Goal: Transaction & Acquisition: Purchase product/service

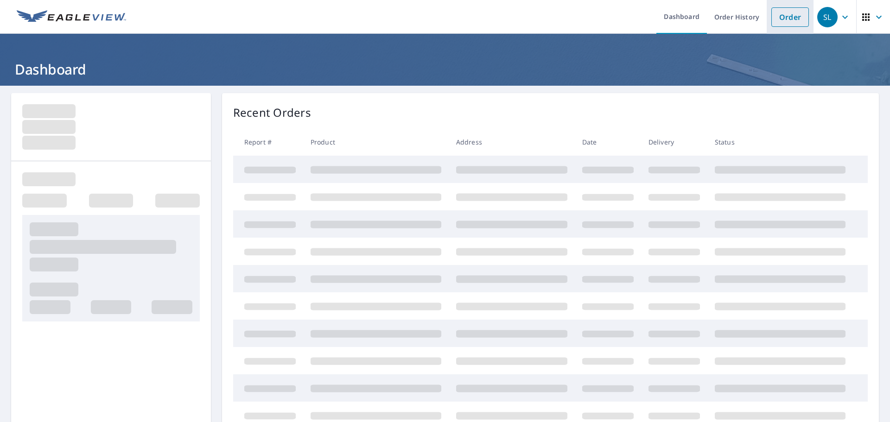
click at [777, 16] on link "Order" at bounding box center [790, 16] width 38 height 19
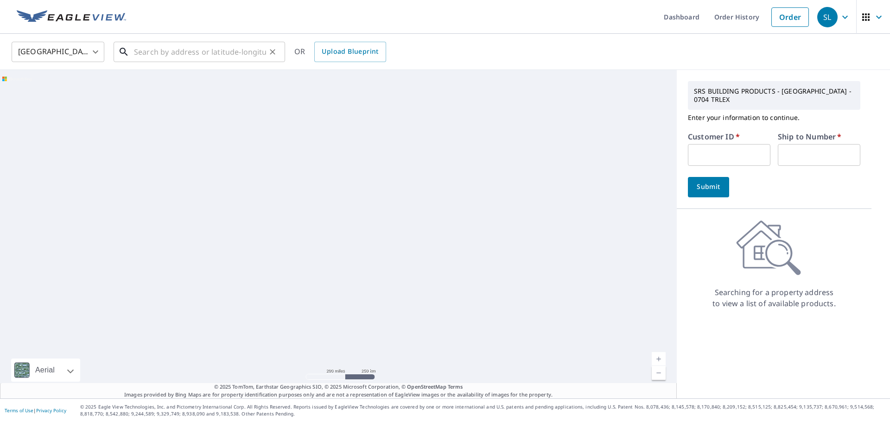
click at [159, 54] on input "text" at bounding box center [200, 52] width 132 height 26
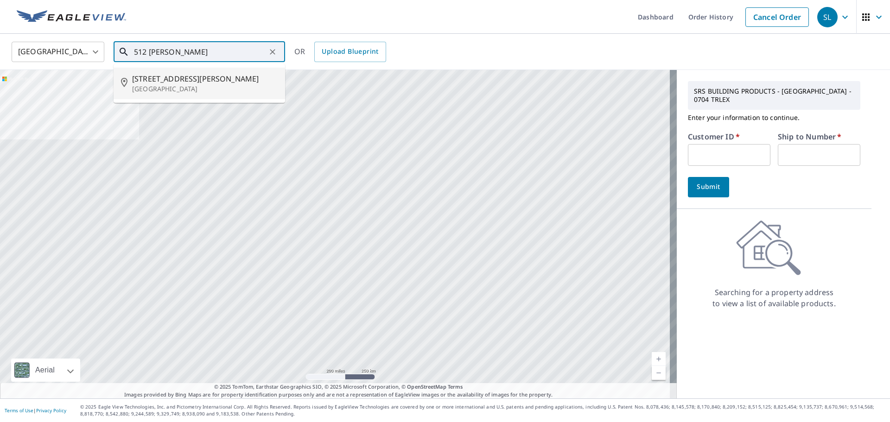
click at [174, 87] on p "Lexington, KY 40517" at bounding box center [205, 88] width 146 height 9
type input "512 Rhodora Rdg Lexington, KY 40517"
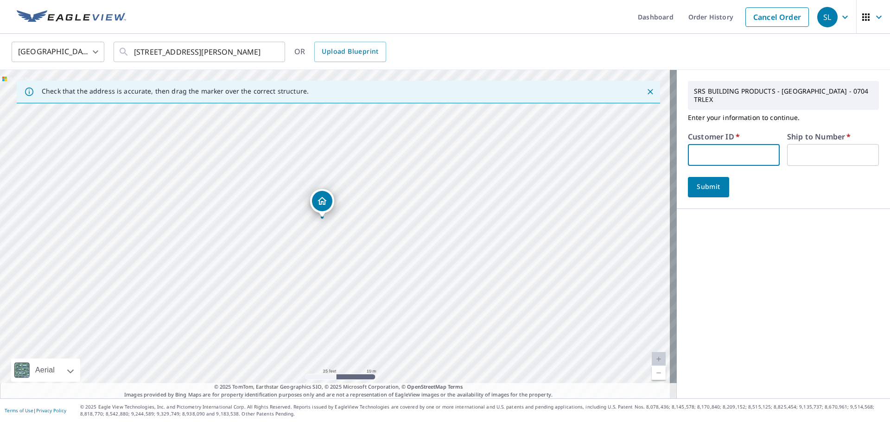
click at [708, 148] on input "text" at bounding box center [734, 155] width 92 height 22
type input "S070621"
click at [823, 133] on label "Ship to Number   *" at bounding box center [818, 136] width 63 height 7
click at [823, 144] on input "text" at bounding box center [833, 155] width 92 height 22
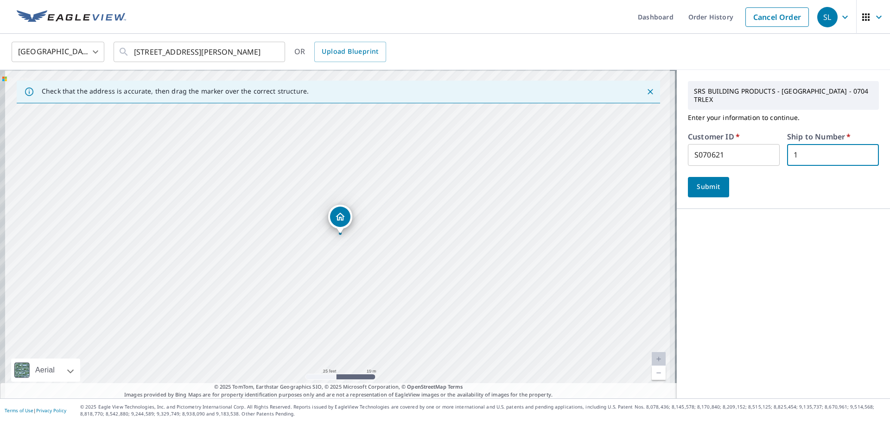
type input "1"
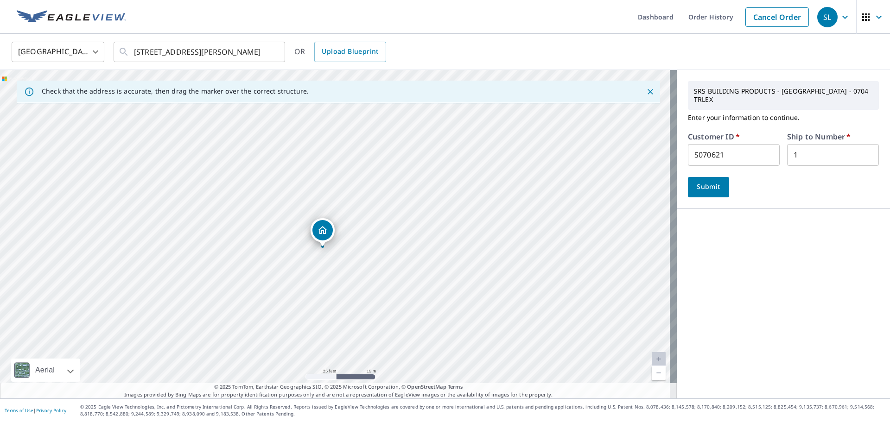
drag, startPoint x: 342, startPoint y: 221, endPoint x: 324, endPoint y: 234, distance: 21.9
click at [709, 181] on span "Submit" at bounding box center [708, 187] width 26 height 12
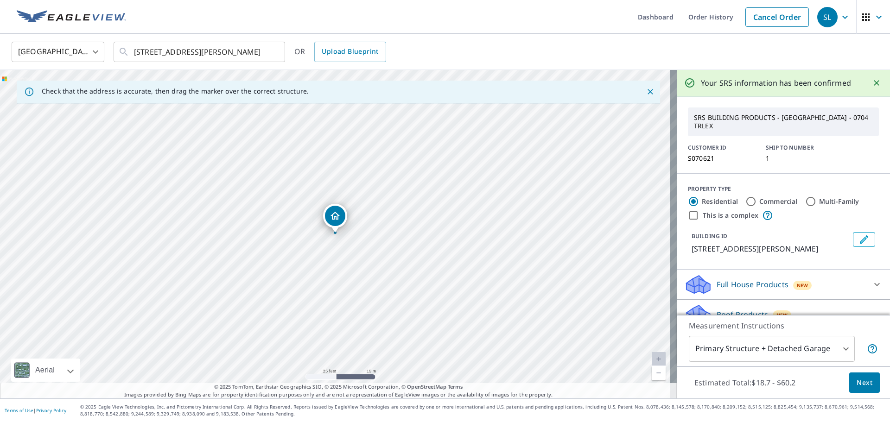
click at [856, 385] on span "Next" at bounding box center [864, 383] width 16 height 12
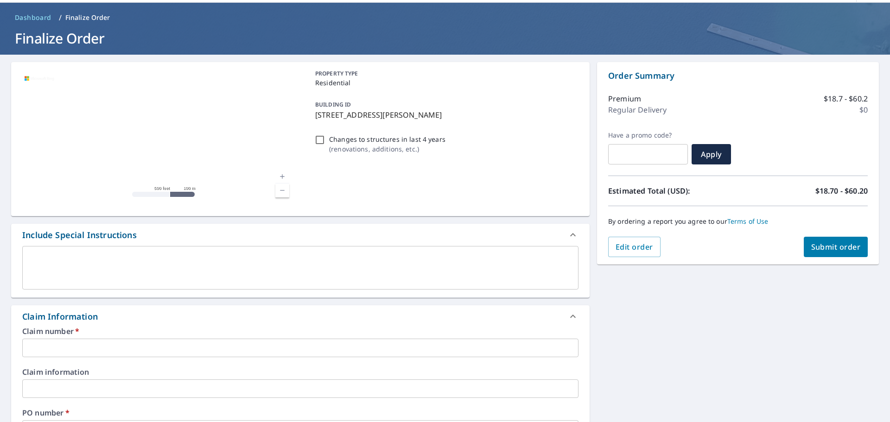
scroll to position [46, 0]
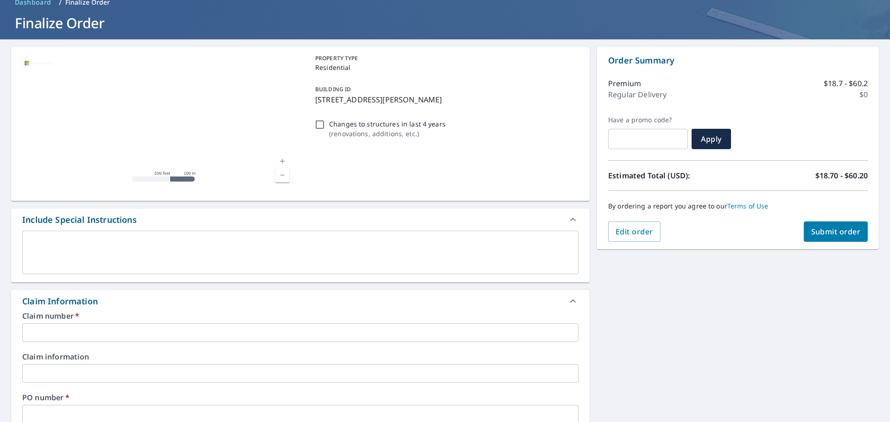
click at [71, 331] on input "text" at bounding box center [300, 332] width 556 height 19
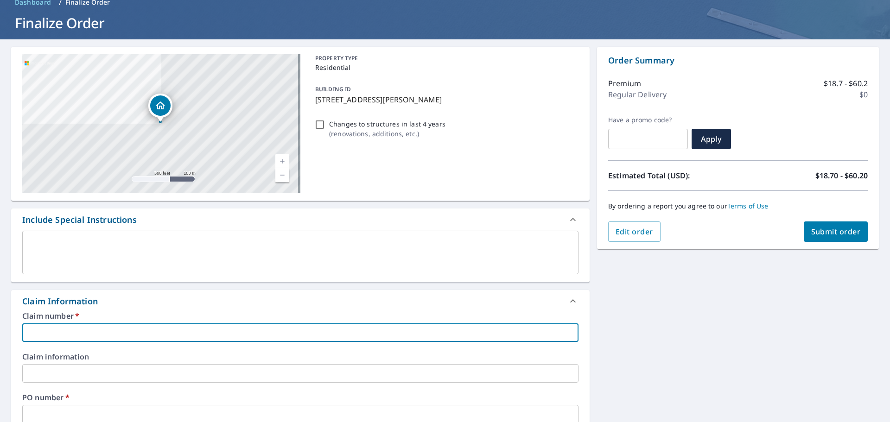
type input "S"
checkbox input "true"
type input "S0"
checkbox input "true"
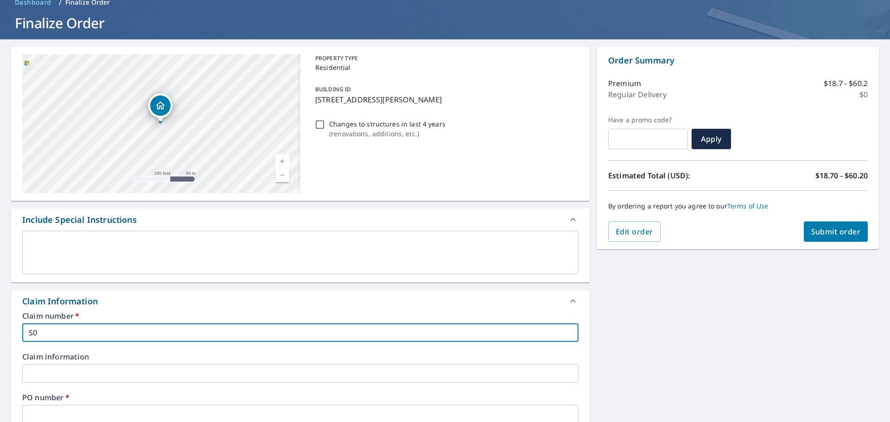
type input "S07"
checkbox input "true"
type input "S070621"
checkbox input "true"
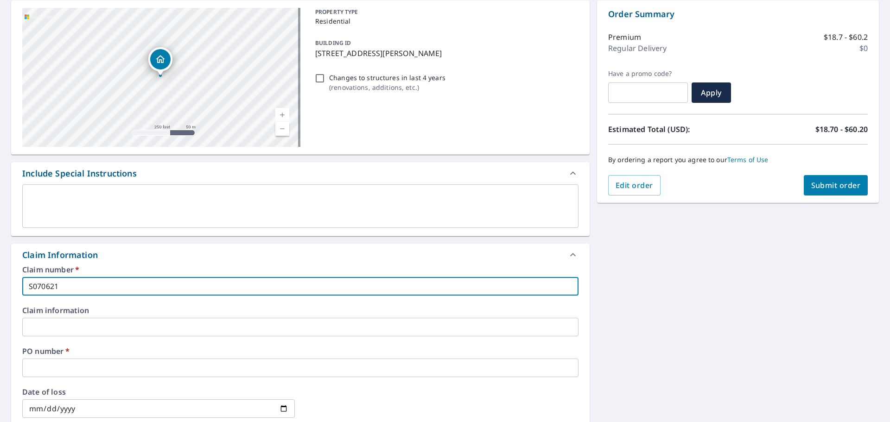
click at [70, 363] on input "text" at bounding box center [300, 368] width 556 height 19
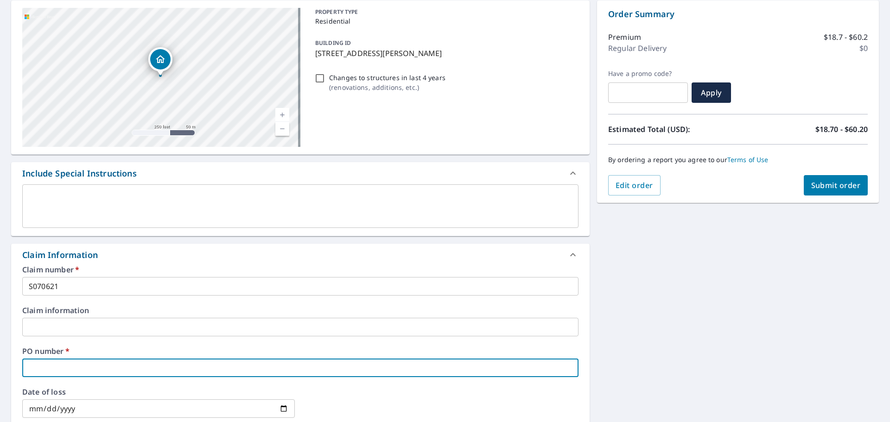
click at [70, 366] on input "text" at bounding box center [300, 368] width 556 height 19
type input "5"
checkbox input "true"
type input "51"
checkbox input "true"
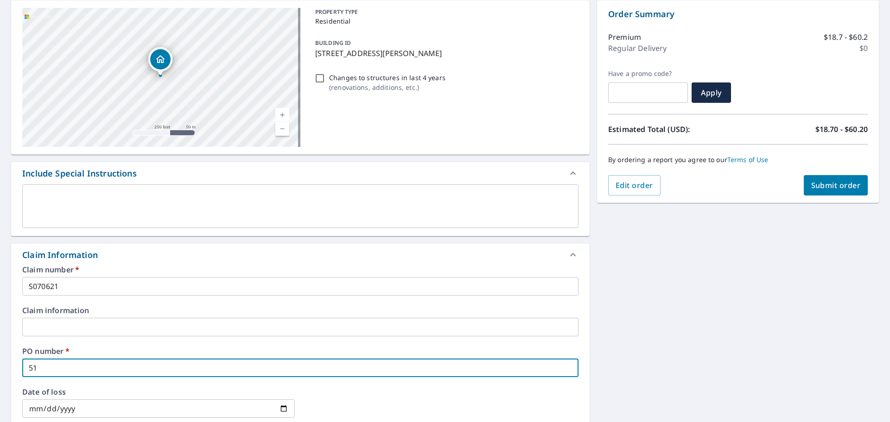
type input "512"
checkbox input "true"
type input "512"
checkbox input "true"
type input "512 R"
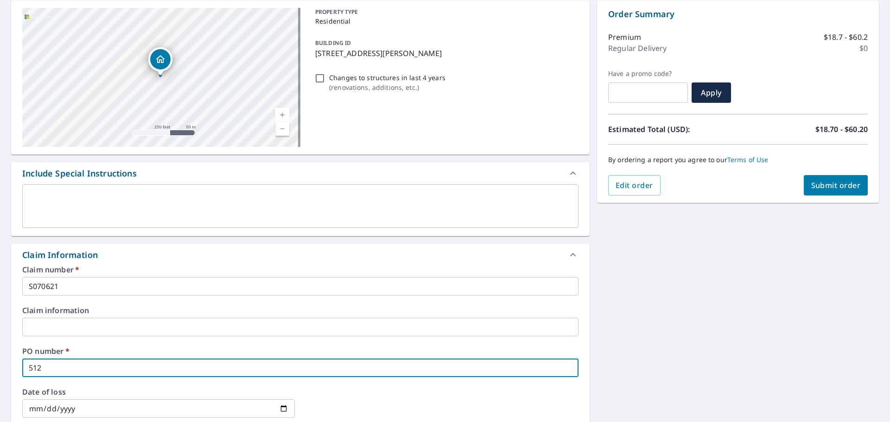
checkbox input "true"
type input "512 RH"
checkbox input "true"
type input "512 RHO"
checkbox input "true"
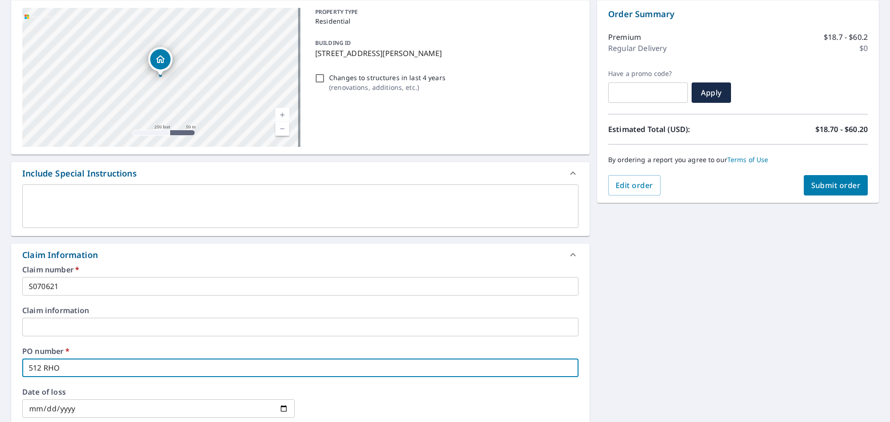
type input "512 RHOD"
checkbox input "true"
type input "512 RHODO"
checkbox input "true"
type input "512 RHODOR"
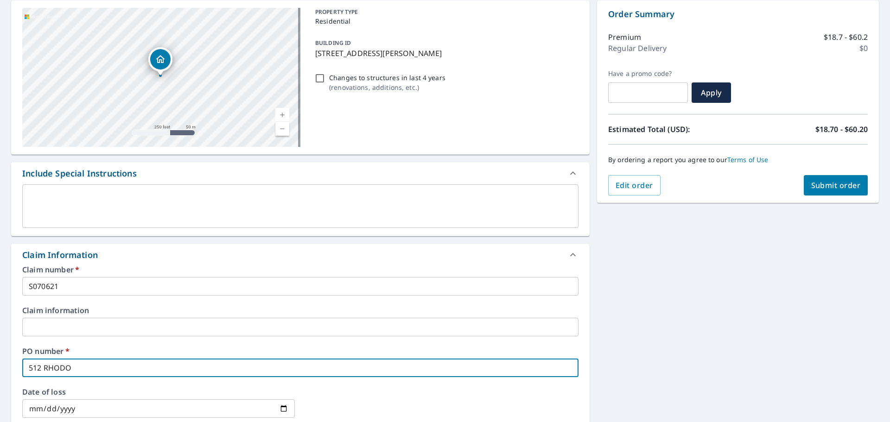
checkbox input "true"
type input "512 RHODORA"
checkbox input "true"
type input "512 RHODORA"
checkbox input "true"
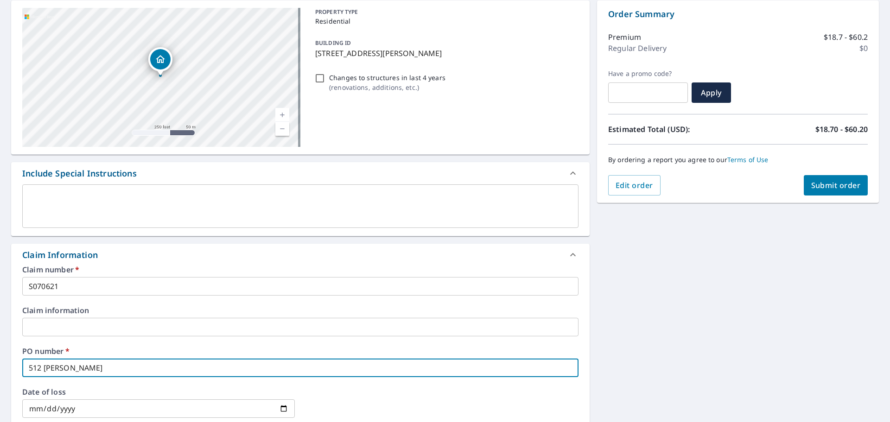
type input "512 RHODORA R"
checkbox input "true"
type input "512 RHODORA RD"
checkbox input "true"
type input "512 RHODORA RDG"
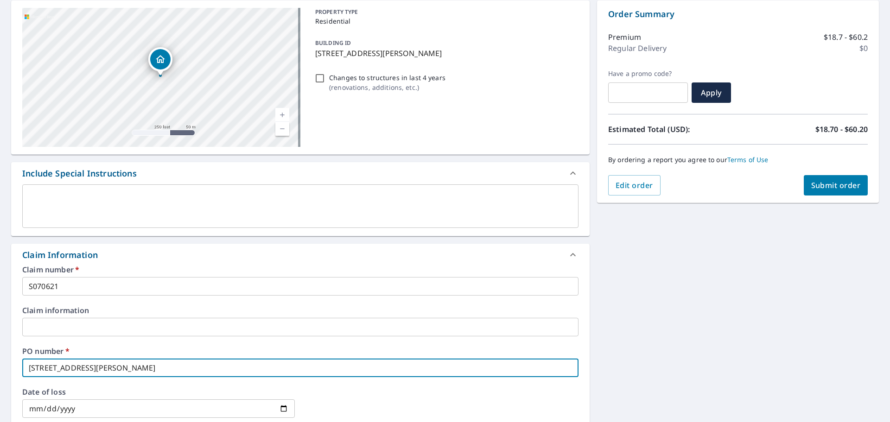
checkbox input "true"
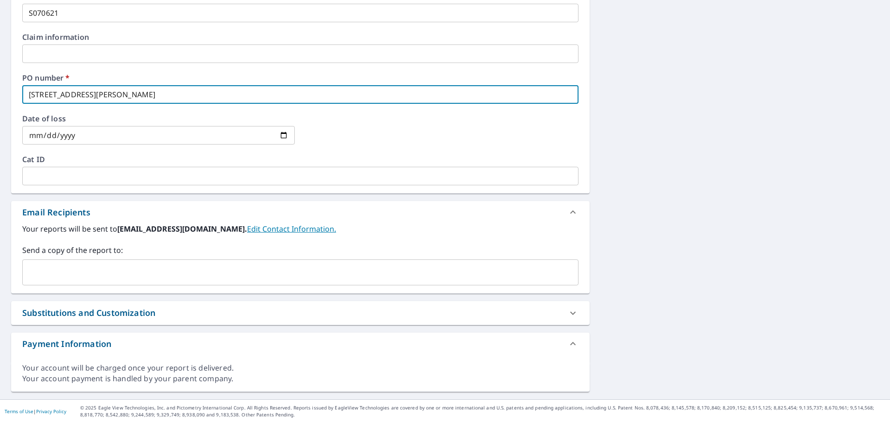
scroll to position [367, 0]
type input "512 RHODORA RDG"
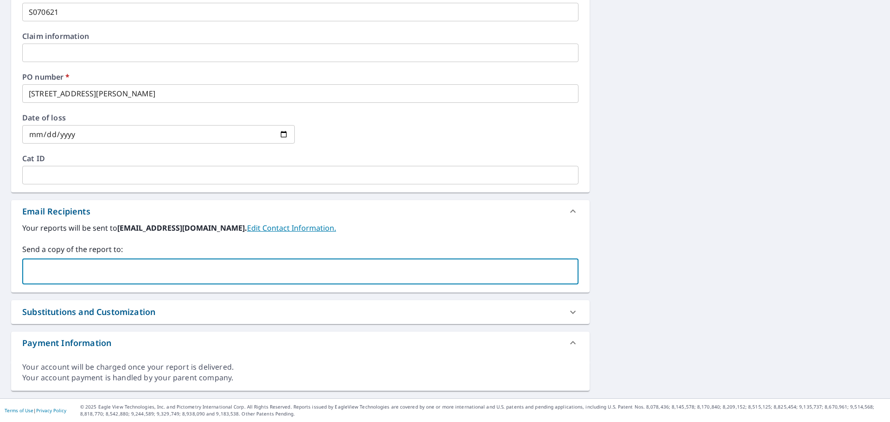
click at [76, 269] on input "text" at bounding box center [293, 272] width 534 height 18
type input "AUSTIN.TULLAR@SRSBUILDINGPRODUCTS.COM"
checkbox input "true"
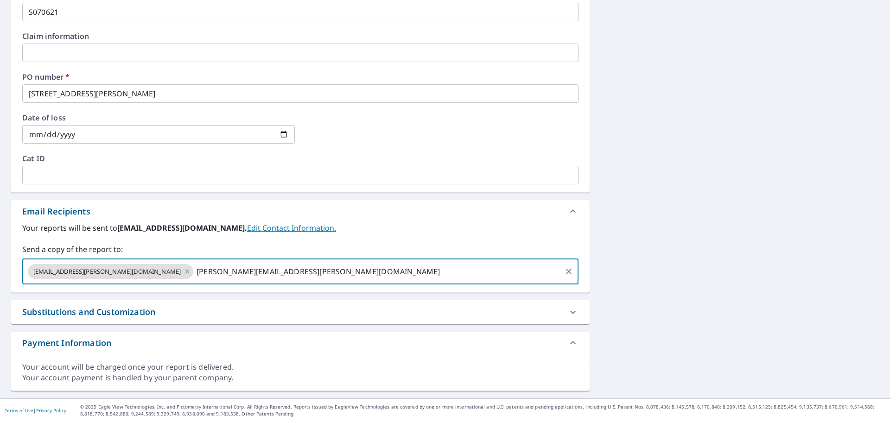
type input "DARREN.SPARKMAN@SRSBUILDINGPRODUCTS.COM"
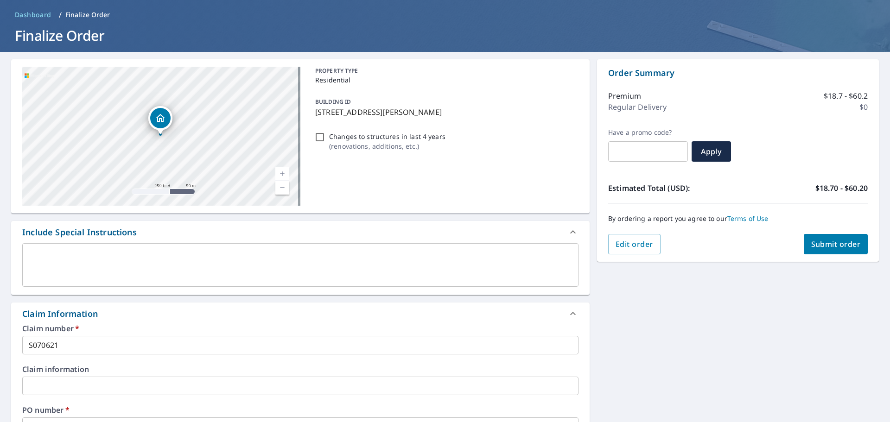
scroll to position [0, 0]
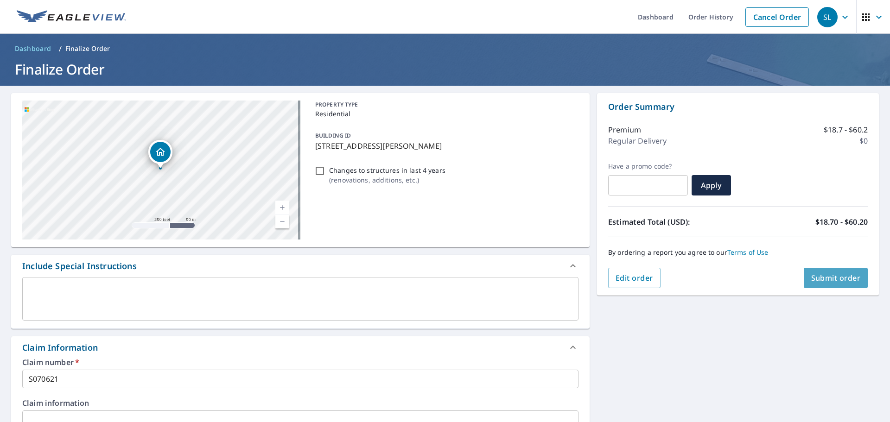
click at [813, 274] on span "Submit order" at bounding box center [836, 278] width 50 height 10
checkbox input "true"
